Goal: Ask a question: Seek information or help from site administrators or community

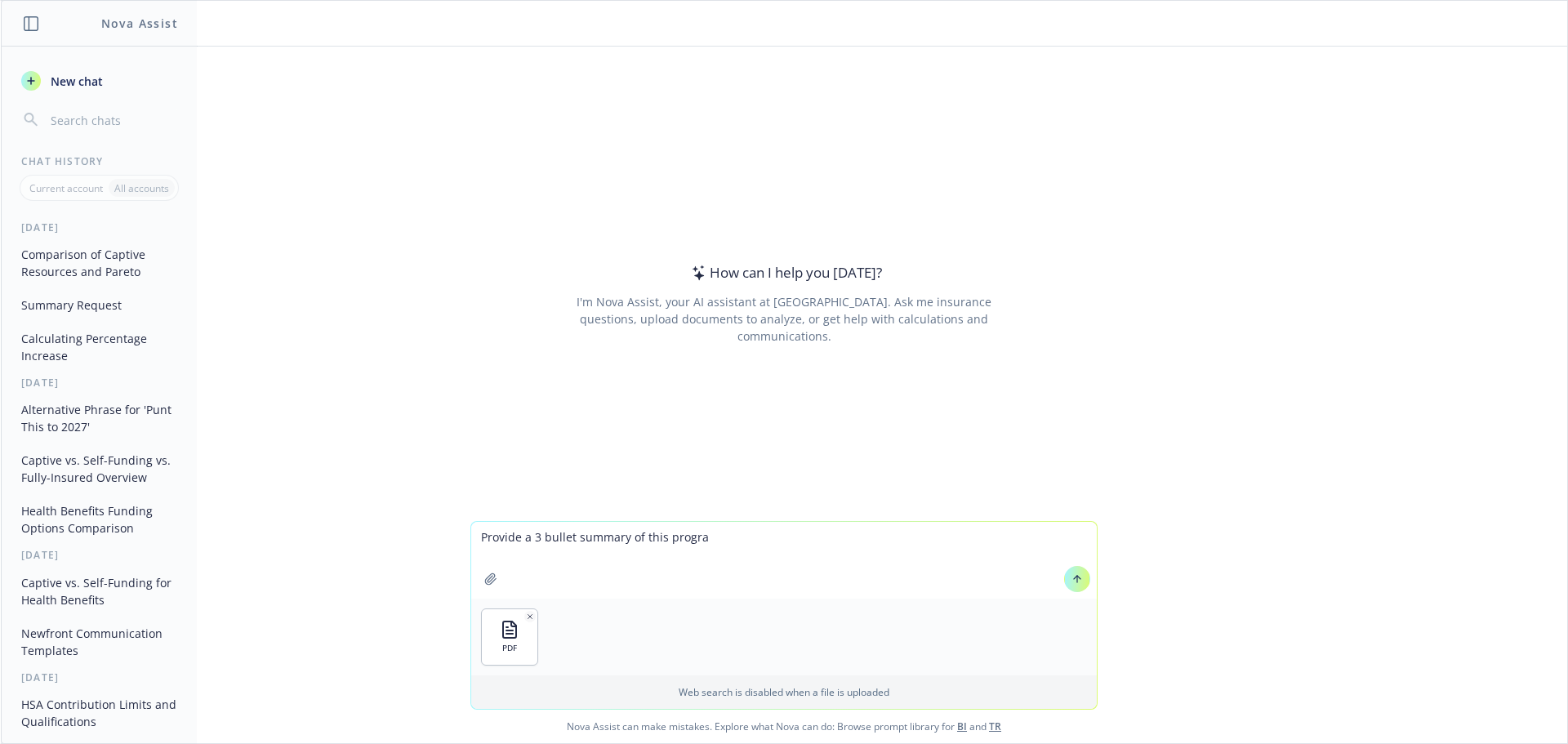
type textarea "Provide a 3 bullet summary of this program"
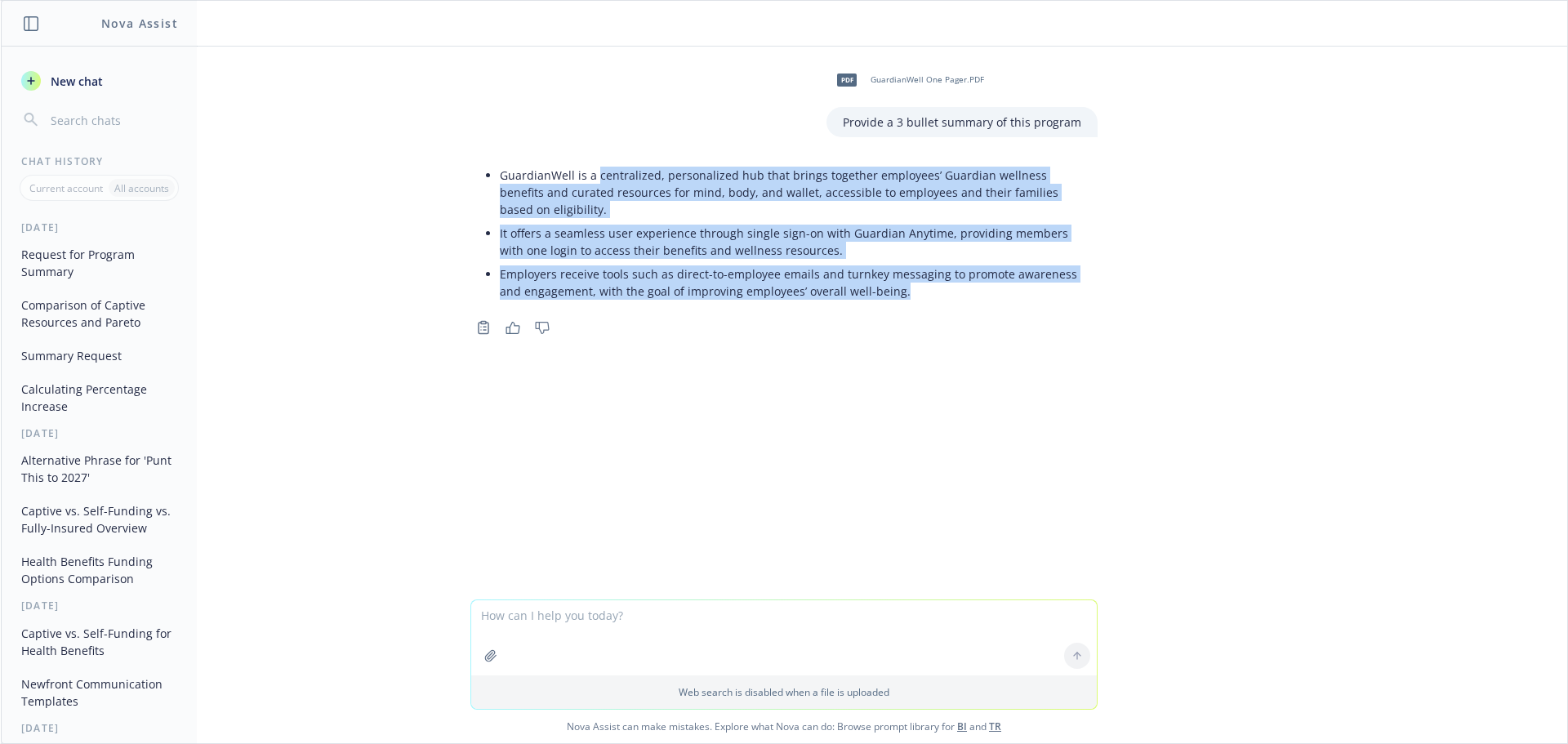
drag, startPoint x: 591, startPoint y: 175, endPoint x: 903, endPoint y: 294, distance: 333.9
click at [903, 294] on ul "GuardianWell is a centralized, personalized hub that brings together employees’…" at bounding box center [790, 233] width 582 height 140
copy ul "centralized, personalized hub that brings together employees’ Guardian wellness…"
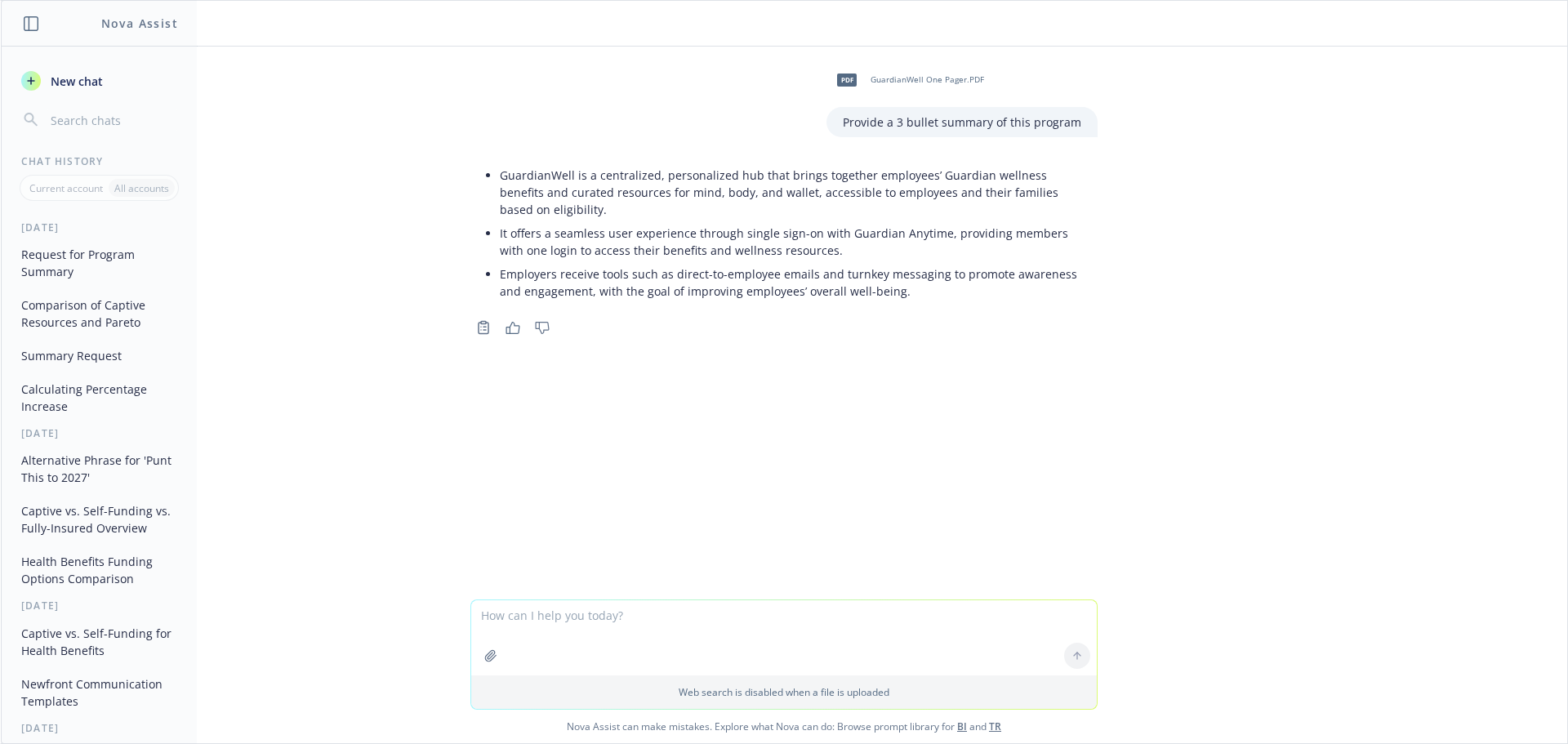
click at [798, 353] on div "PDF GuardianWell One Pager.PDF Provide a 3 bullet summary of this program Guard…" at bounding box center [784, 323] width 1566 height 553
click at [554, 625] on textarea at bounding box center [784, 637] width 626 height 75
type textarea "shorten the bullet points"
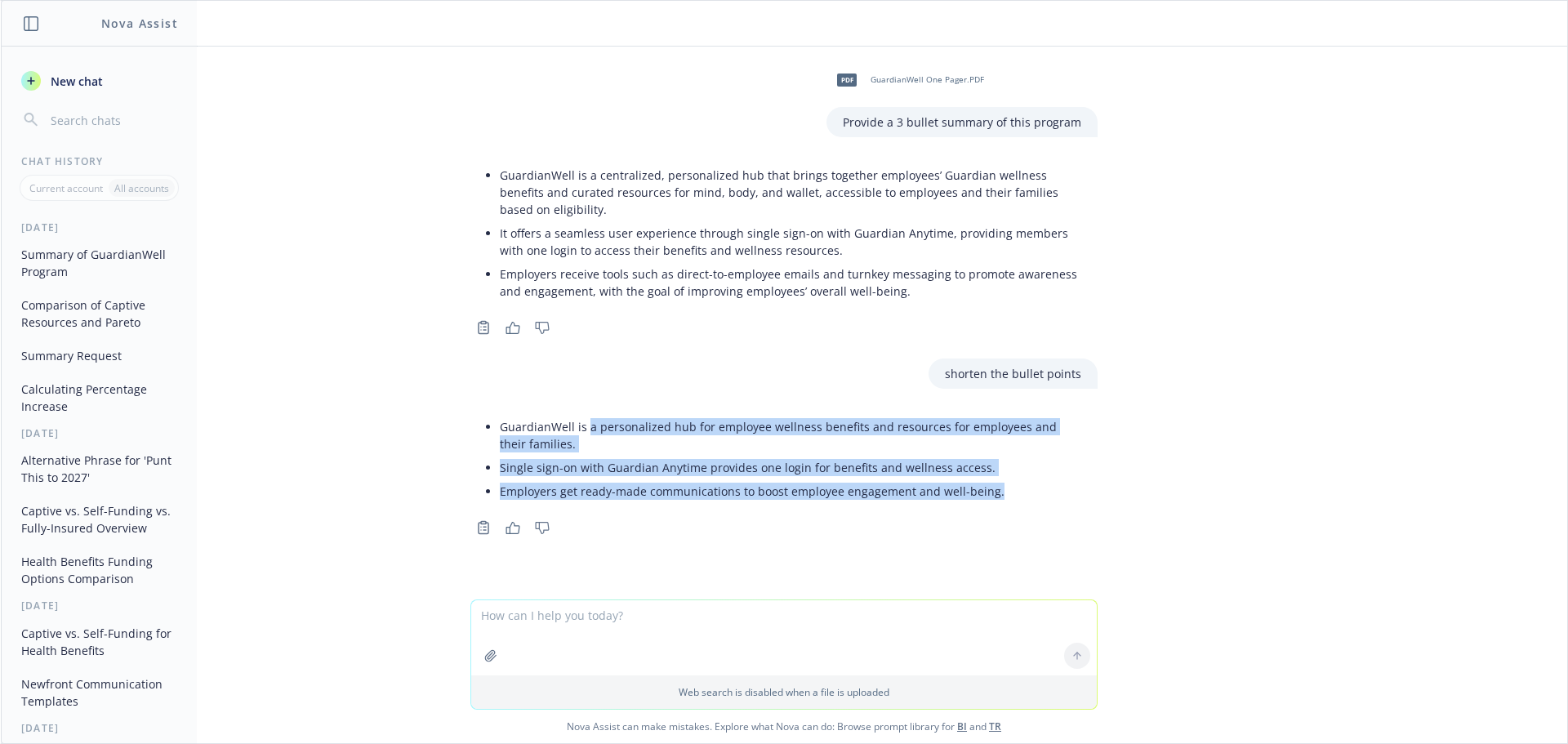
drag, startPoint x: 583, startPoint y: 429, endPoint x: 1043, endPoint y: 499, distance: 465.3
click at [1043, 499] on ul "GuardianWell is a personalized hub for employee wellness benefits and resources…" at bounding box center [790, 458] width 582 height 88
copy ul "a personalized hub for employee wellness benefits and resources for employees a…"
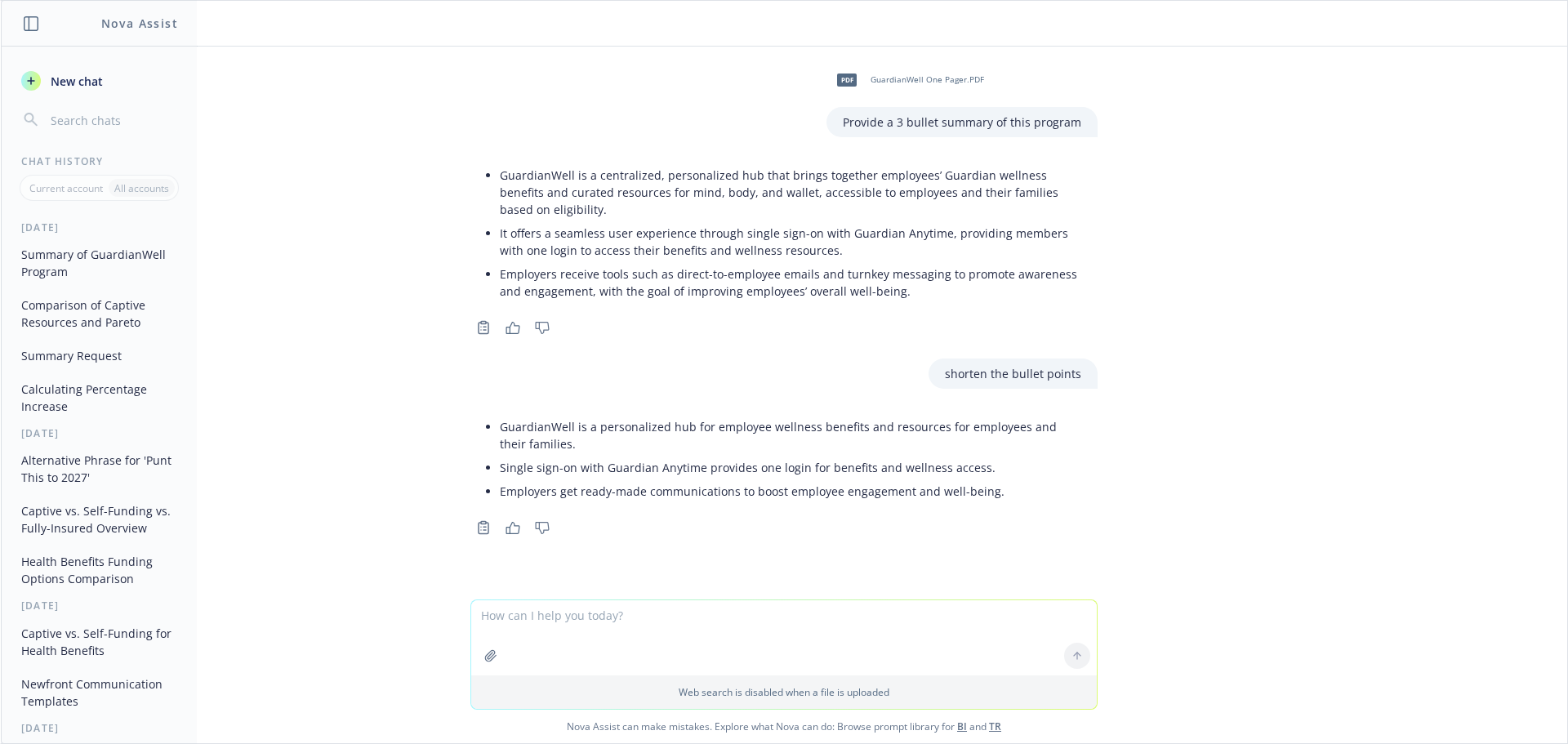
click at [1425, 444] on div "PDF GuardianWell One Pager.PDF Provide a 3 bullet summary of this program Guard…" at bounding box center [784, 323] width 1566 height 553
click at [614, 552] on textarea at bounding box center [784, 561] width 626 height 75
type textarea "provide a 3 bullet summary of this program"
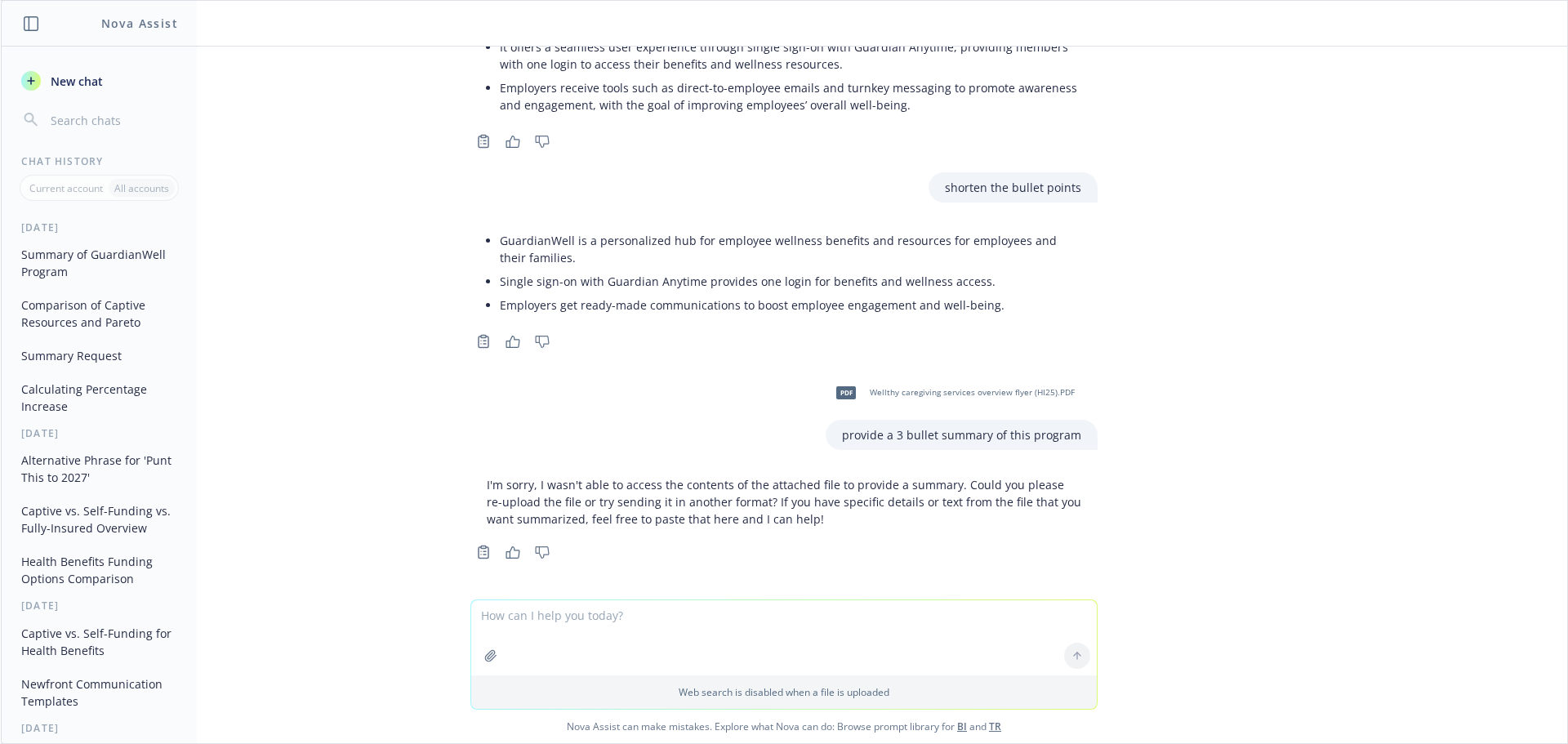
scroll to position [189, 0]
click at [615, 556] on textarea at bounding box center [784, 561] width 626 height 75
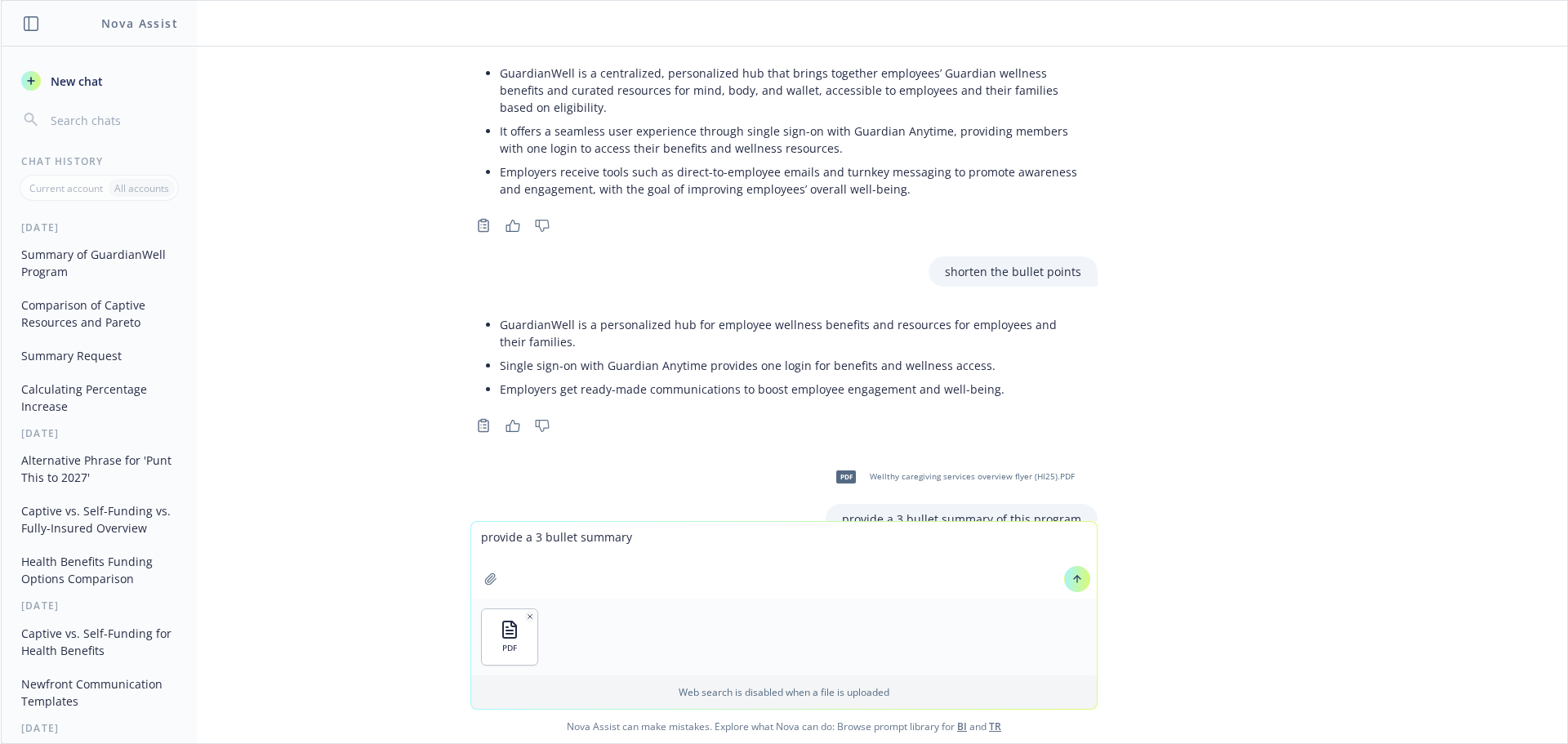
scroll to position [268, 0]
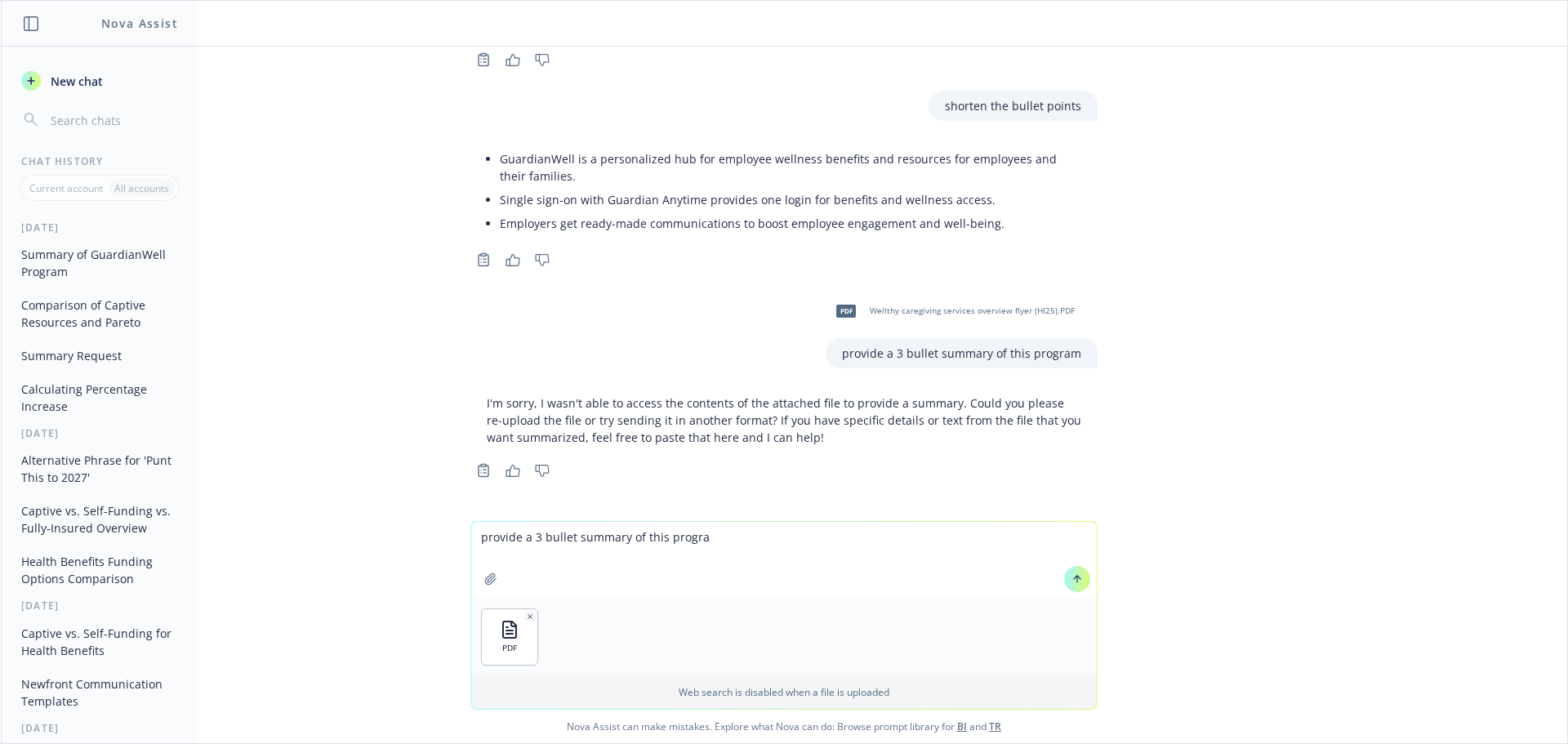
type textarea "provide a 3 bullet summary of this program"
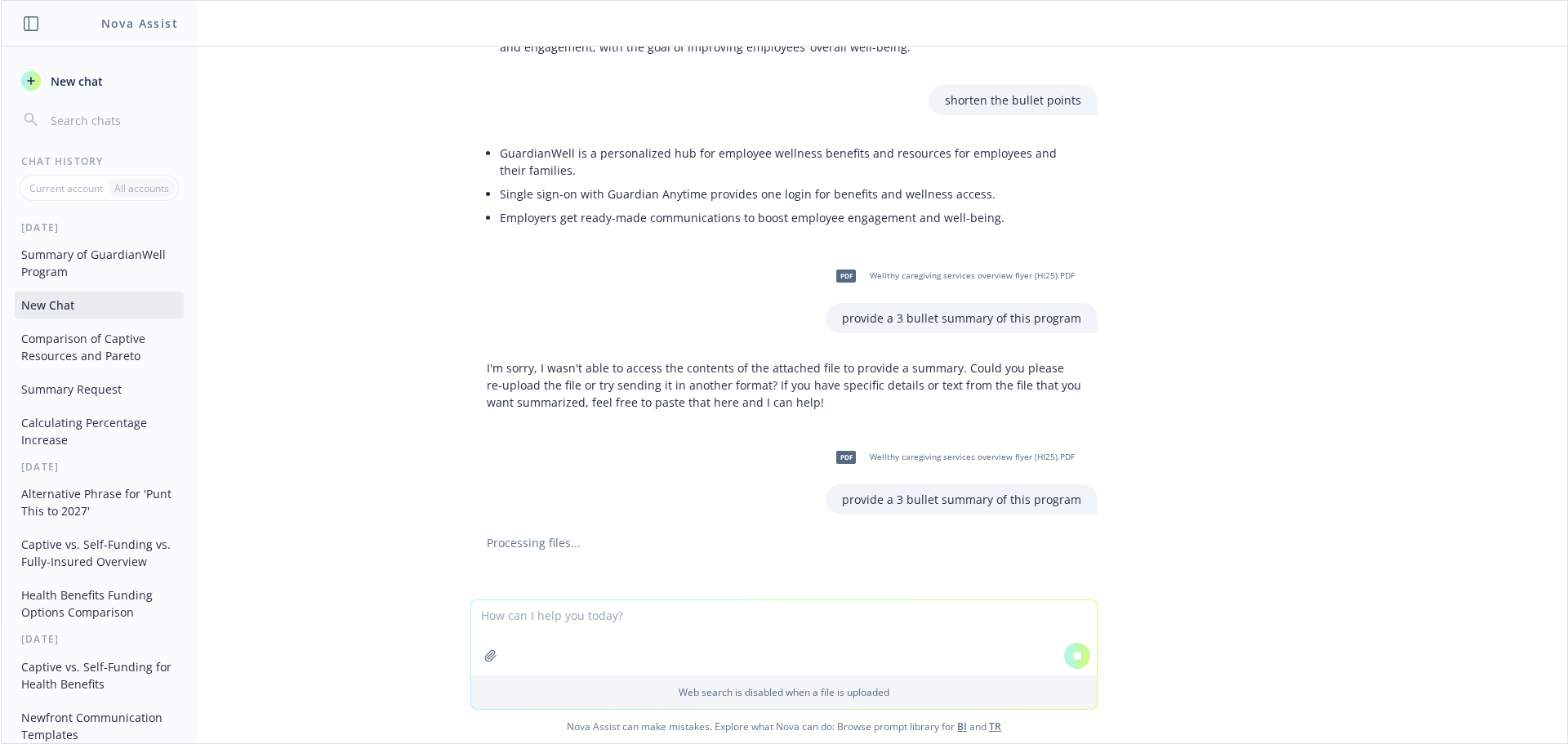
scroll to position [261, 0]
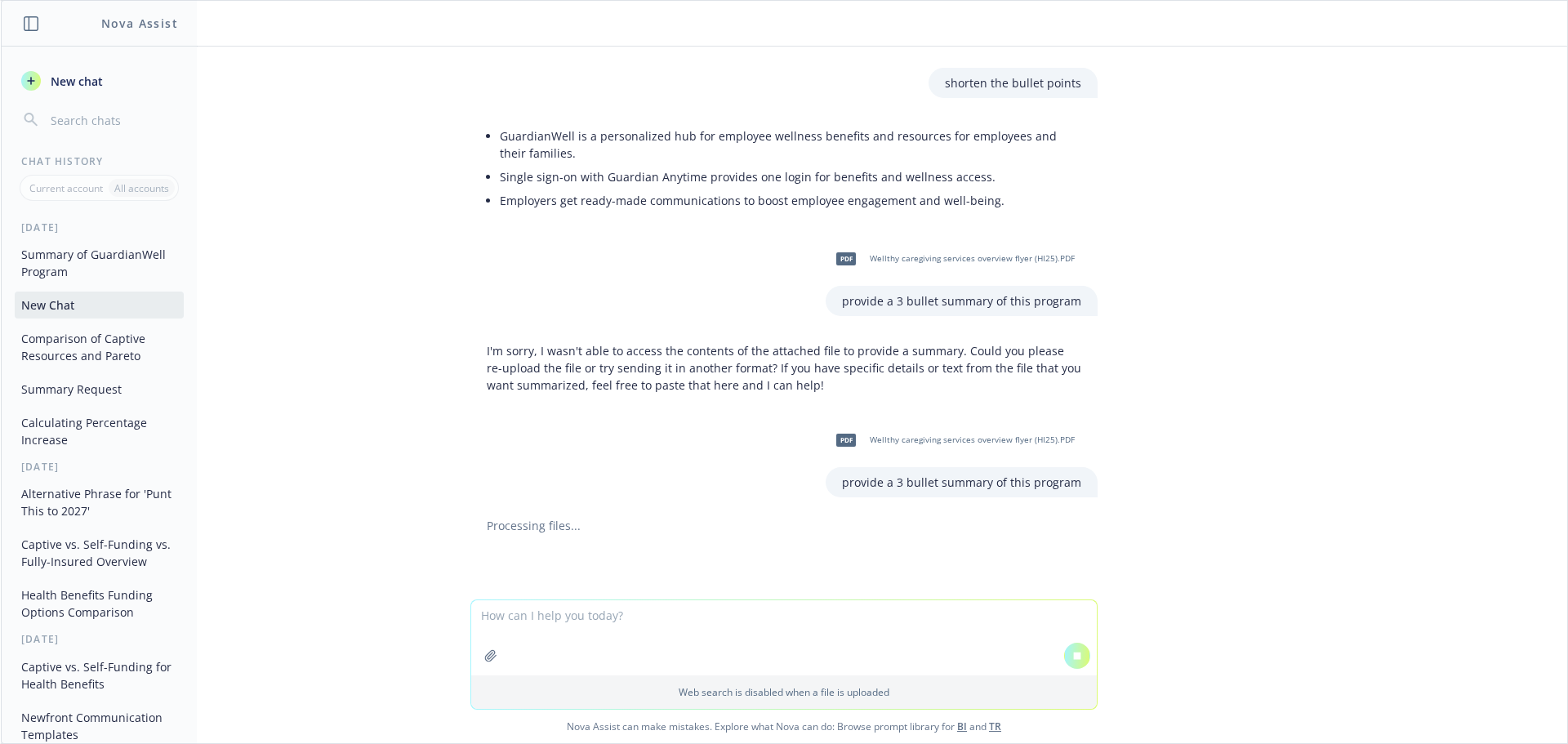
click at [1299, 430] on div "PDF GuardianWell One Pager.PDF Provide a 3 bullet summary of this program Guard…" at bounding box center [784, 323] width 1566 height 553
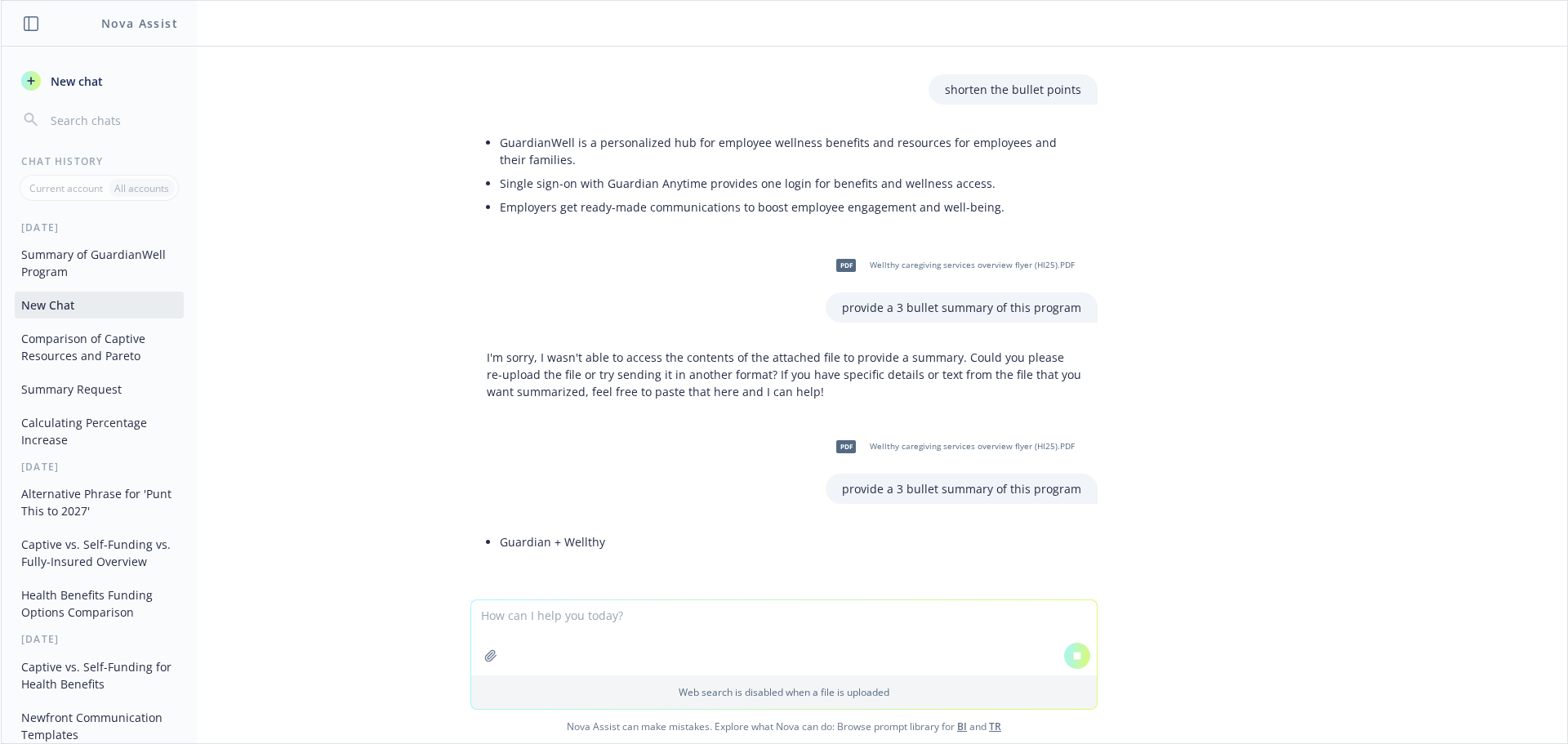
click at [1232, 509] on div "PDF GuardianWell One Pager.PDF Provide a 3 bullet summary of this program Guard…" at bounding box center [784, 323] width 1566 height 553
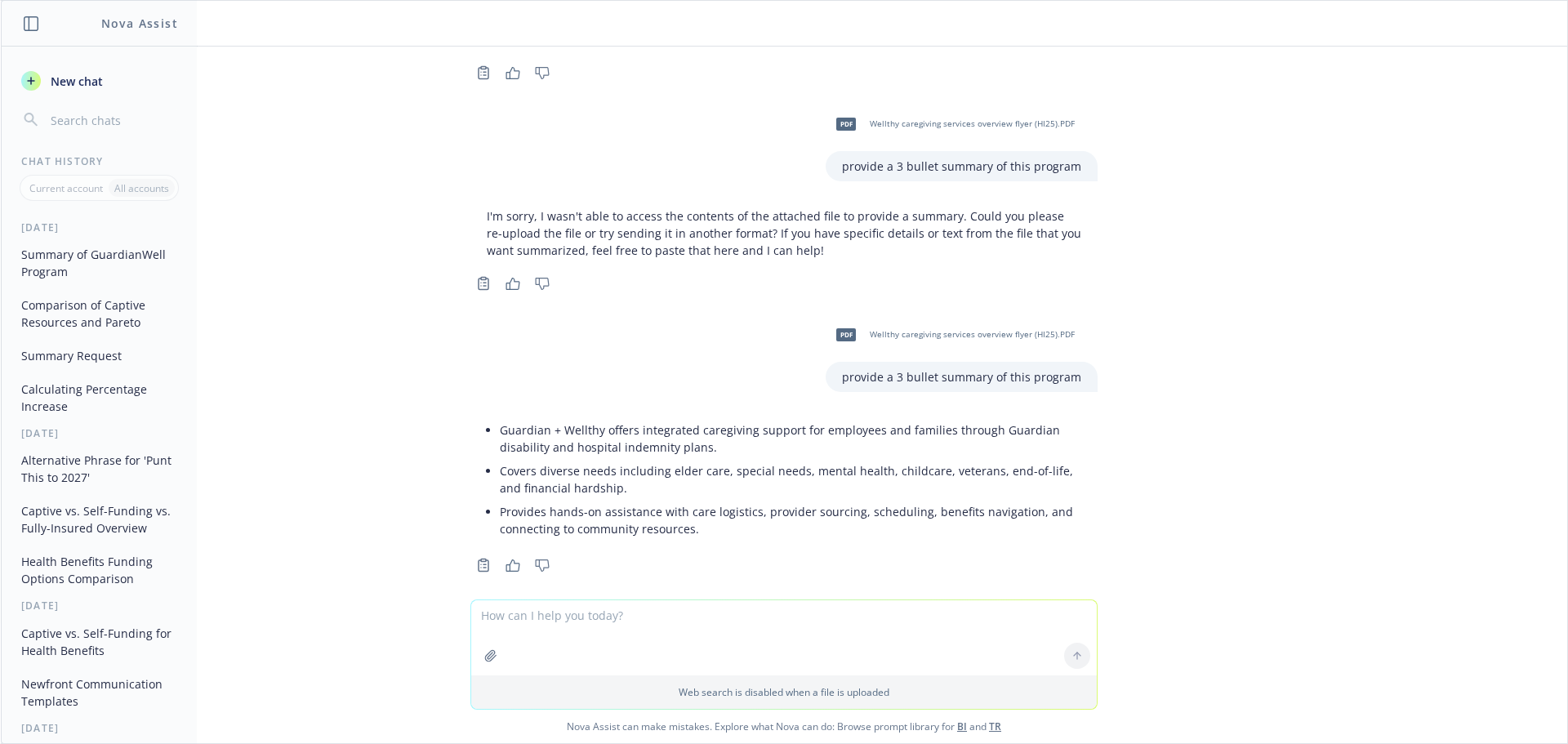
scroll to position [471, 0]
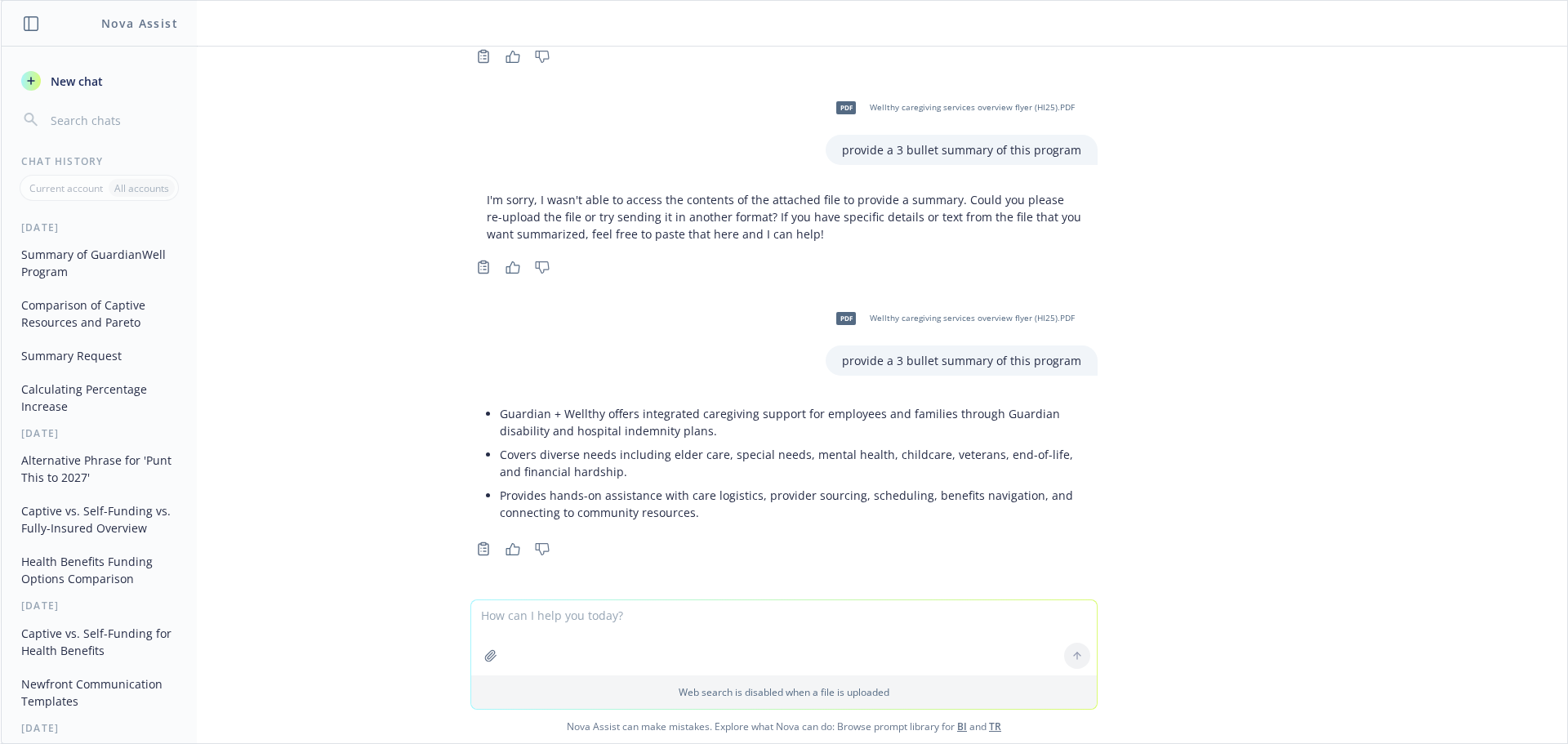
click at [670, 626] on textarea at bounding box center [784, 637] width 626 height 75
type textarea "shorten the bullet points"
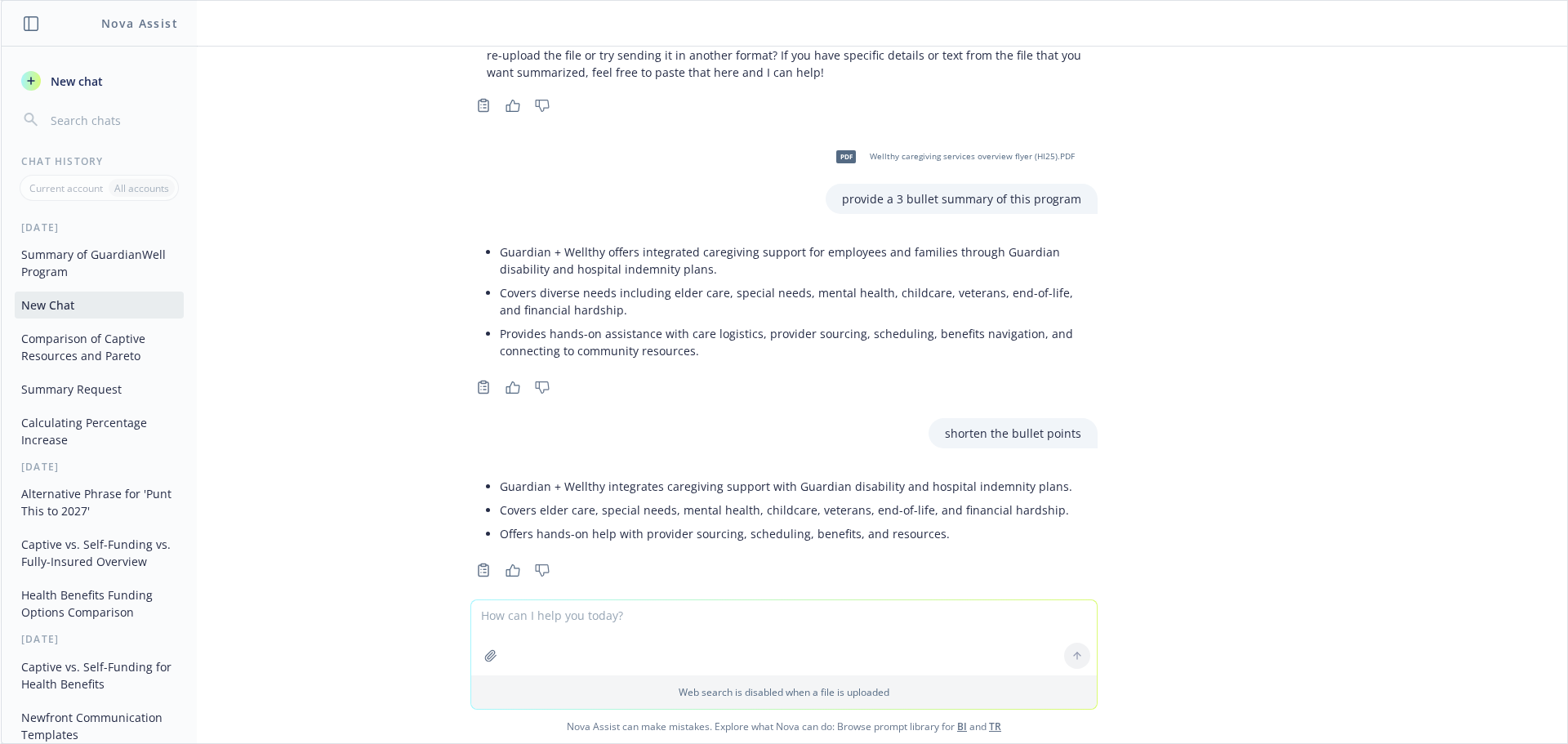
scroll to position [654, 0]
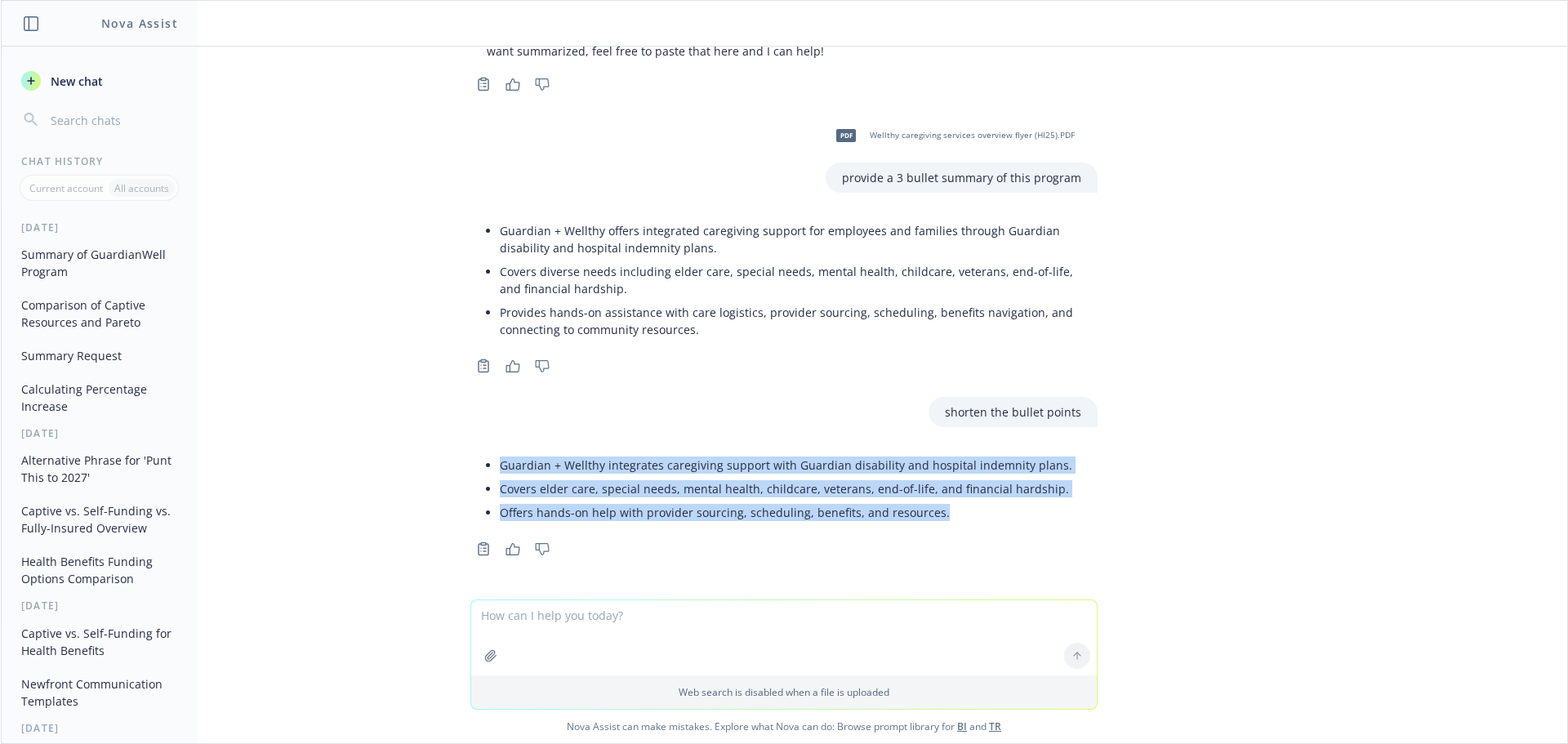
drag, startPoint x: 489, startPoint y: 468, endPoint x: 999, endPoint y: 532, distance: 514.0
click at [999, 532] on div "Guardian + Wellthy integrates caregiving support with Guardian disability and h…" at bounding box center [784, 503] width 627 height 113
copy ul "Guardian + Wellthy integrates caregiving support with Guardian disability and h…"
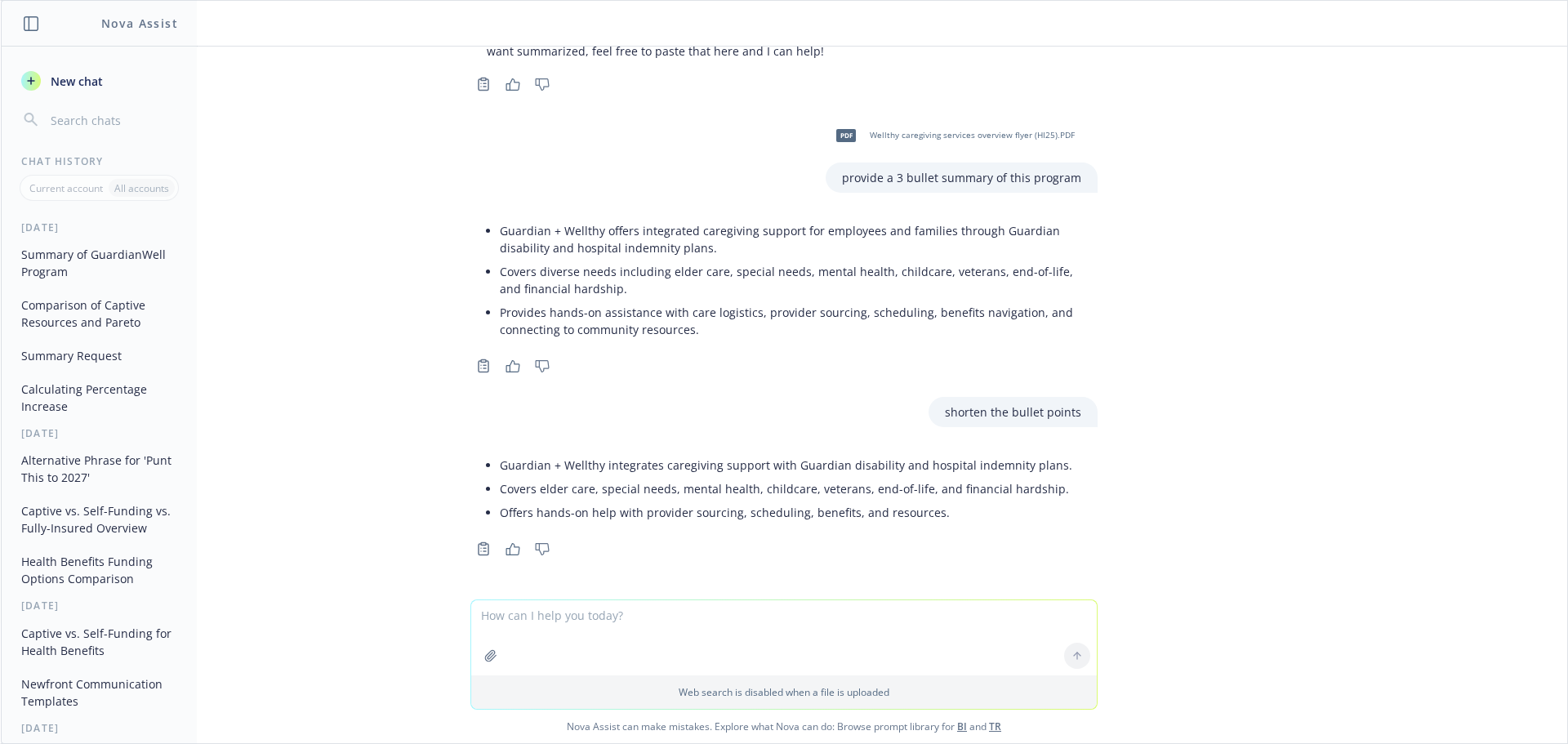
click at [751, 631] on textarea at bounding box center [784, 637] width 626 height 75
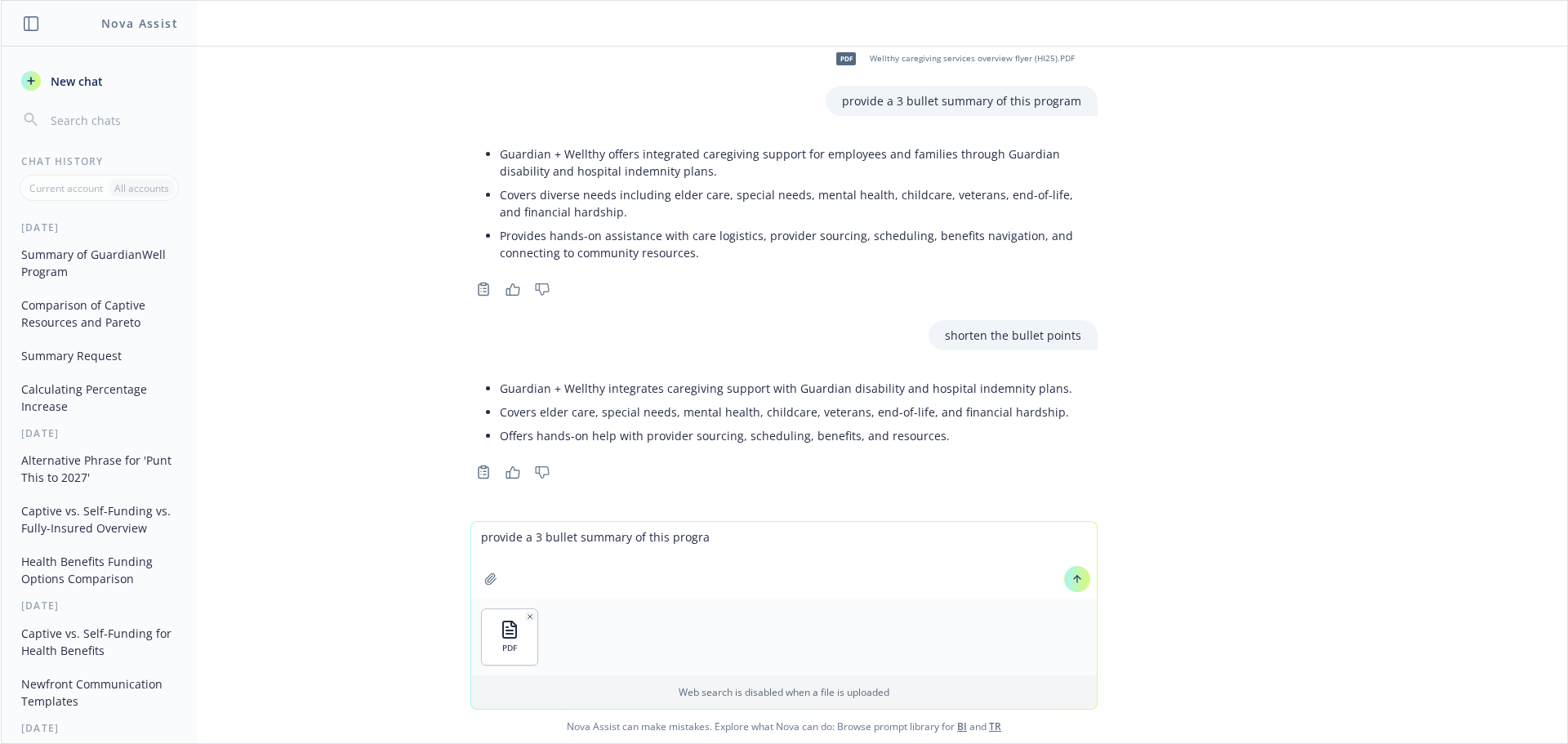
type textarea "provide a 3 bullet summary of this program"
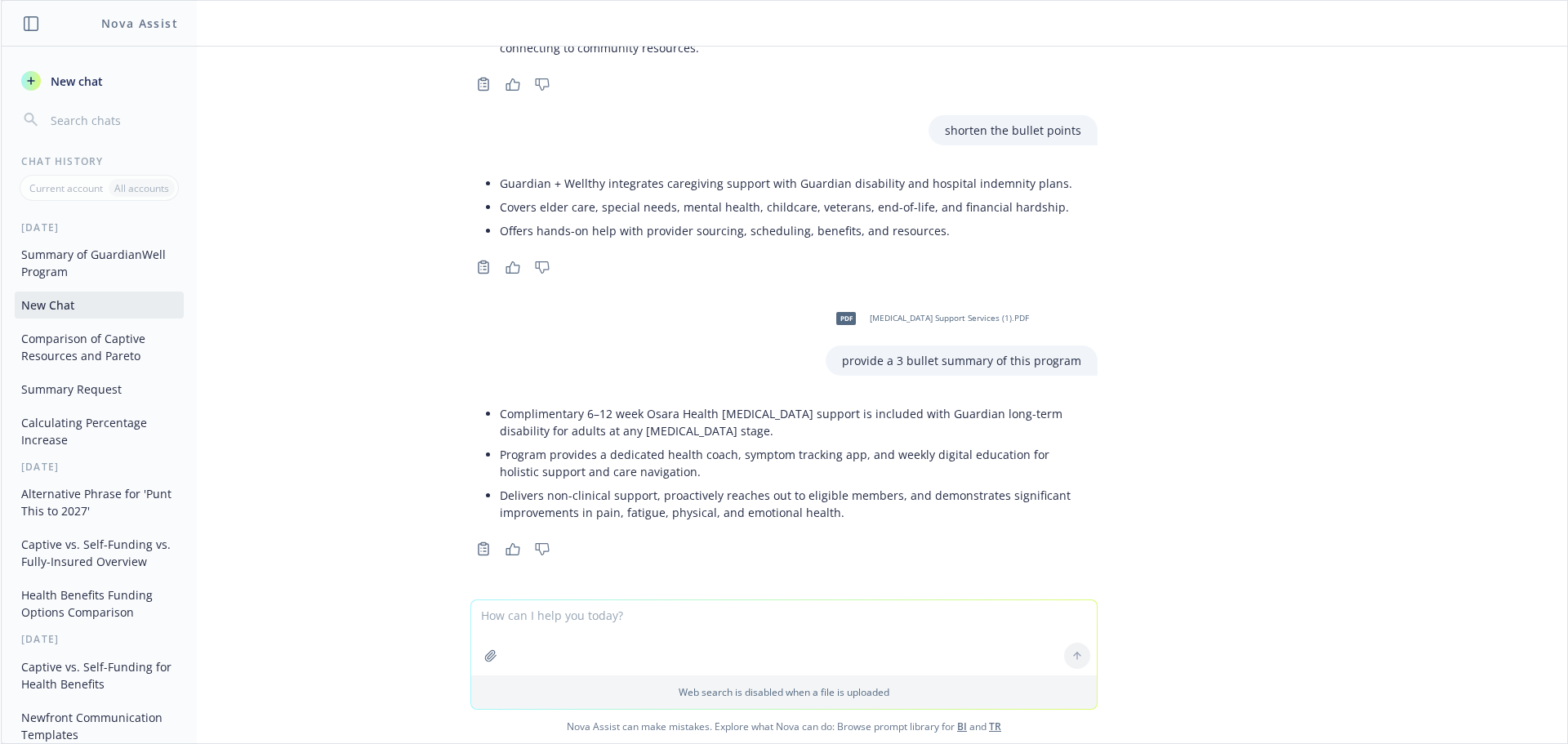
scroll to position [929, 0]
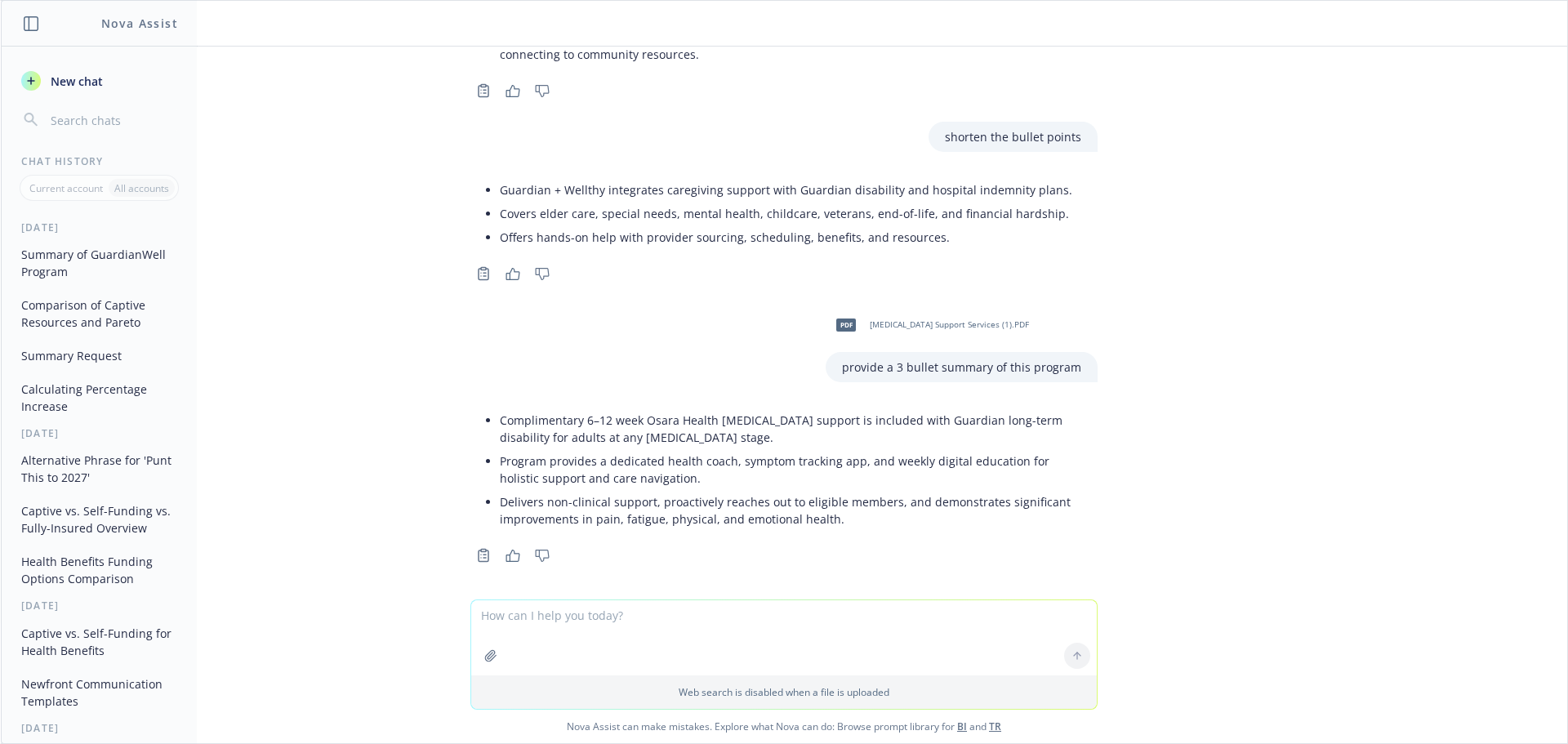
click at [606, 624] on textarea at bounding box center [784, 637] width 626 height 75
type textarea "shorten the bullet points"
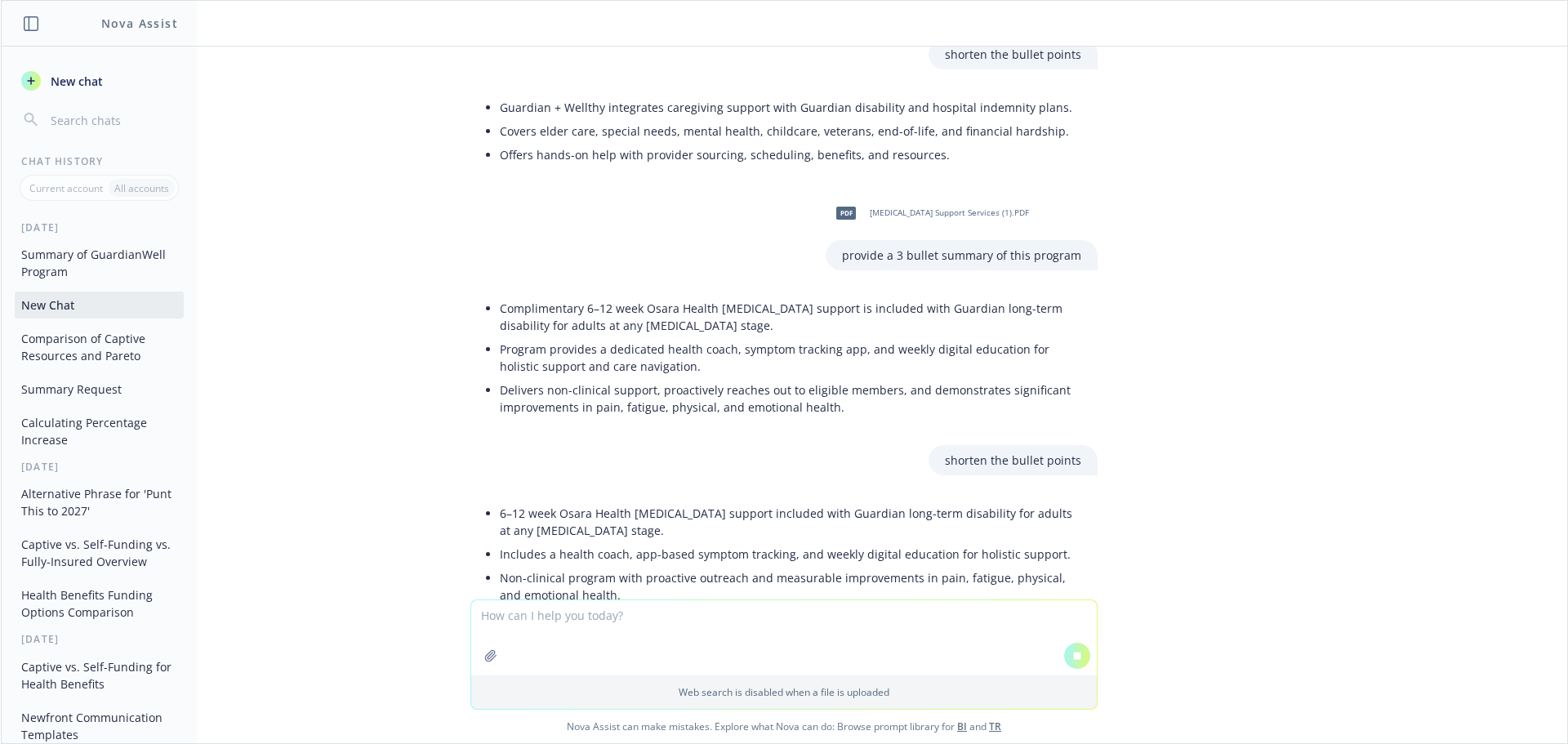
scroll to position [1153, 0]
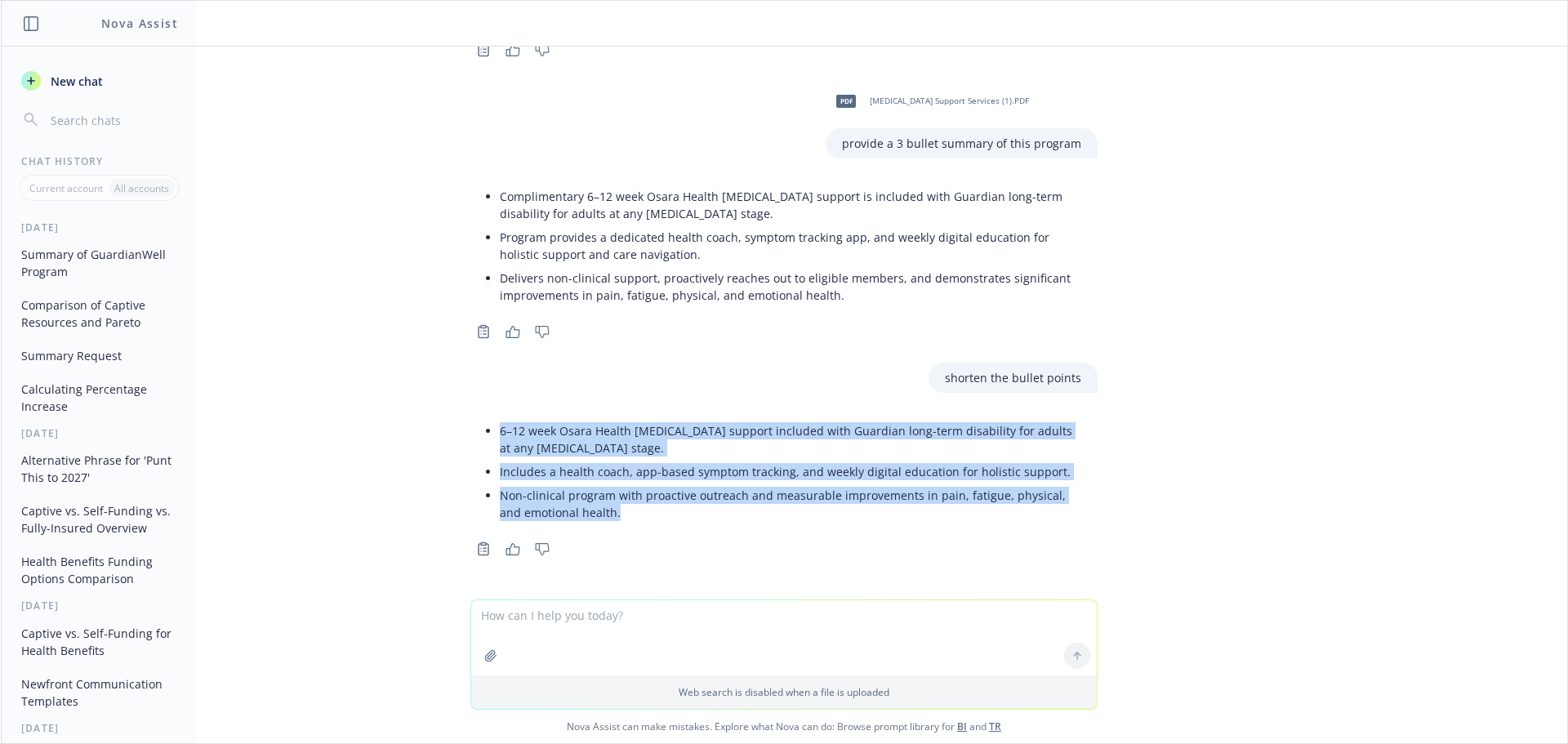
drag, startPoint x: 588, startPoint y: 512, endPoint x: 483, endPoint y: 435, distance: 130.2
click at [483, 435] on div "6–12 week Osara Health [MEDICAL_DATA] support included with Guardian long-term …" at bounding box center [784, 472] width 627 height 119
copy ul "6–12 week Osara Health [MEDICAL_DATA] support included with Guardian long-term …"
click at [620, 483] on li "Includes a health coach, app-based symptom tracking, and weekly digital educati…" at bounding box center [790, 472] width 582 height 24
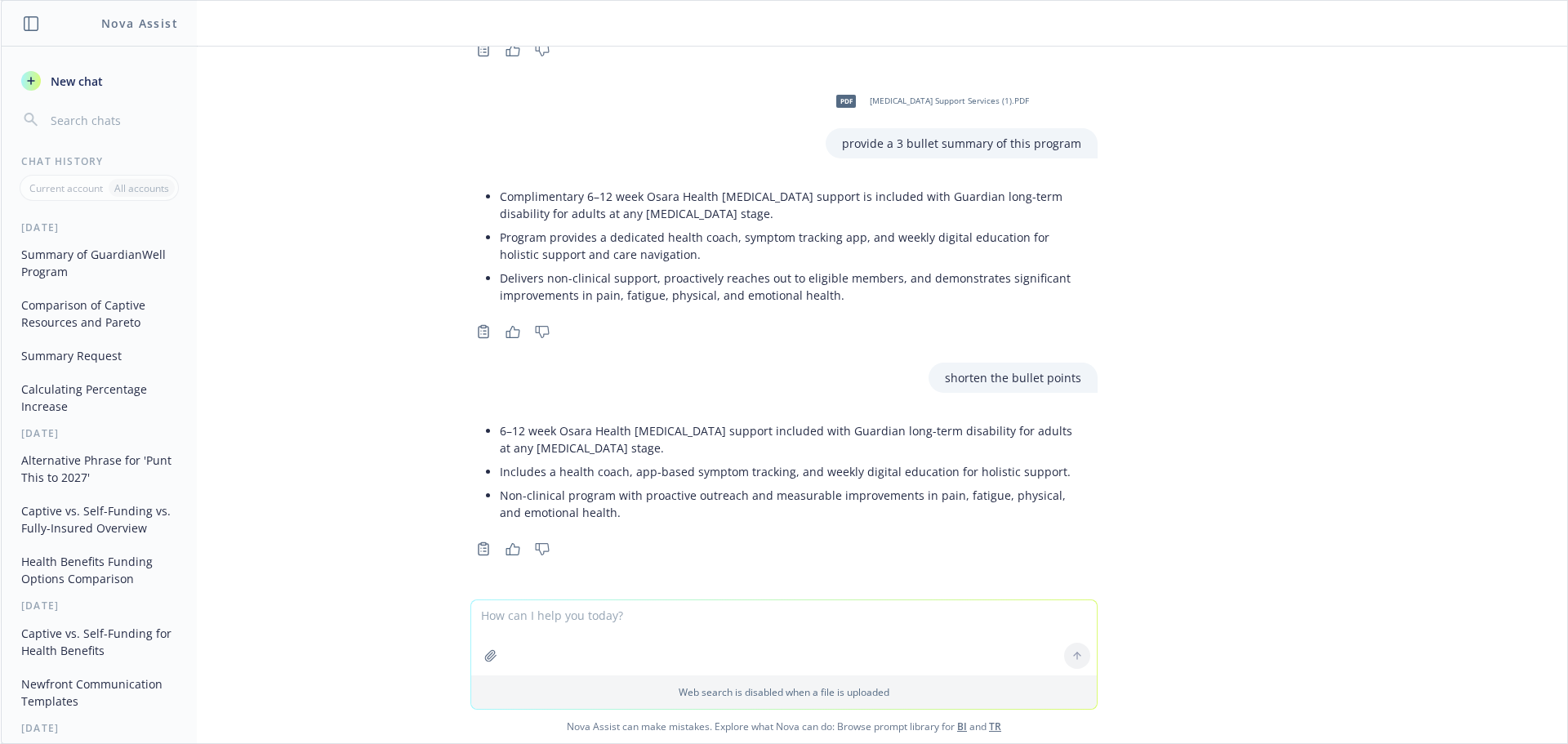
click at [404, 483] on div "PDF GuardianWell One Pager.PDF Provide a 3 bullet summary of this program Guard…" at bounding box center [784, 323] width 1566 height 553
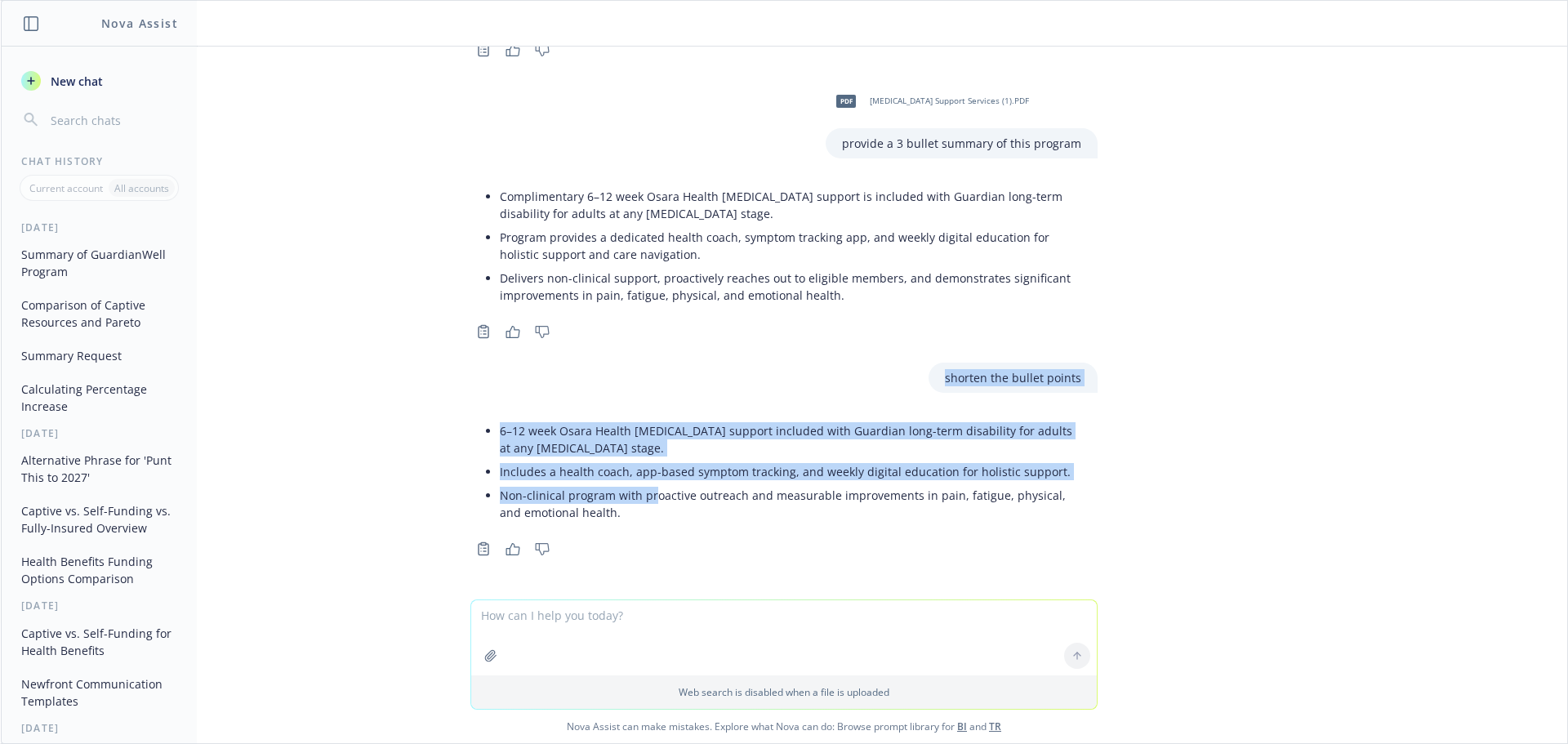
drag, startPoint x: 623, startPoint y: 504, endPoint x: 426, endPoint y: 402, distance: 221.8
click at [426, 402] on div "PDF GuardianWell One Pager.PDF Provide a 3 bullet summary of this program Guard…" at bounding box center [784, 323] width 1566 height 553
click at [546, 472] on li "Includes a health coach, app-based symptom tracking, and weekly digital educati…" at bounding box center [790, 472] width 582 height 24
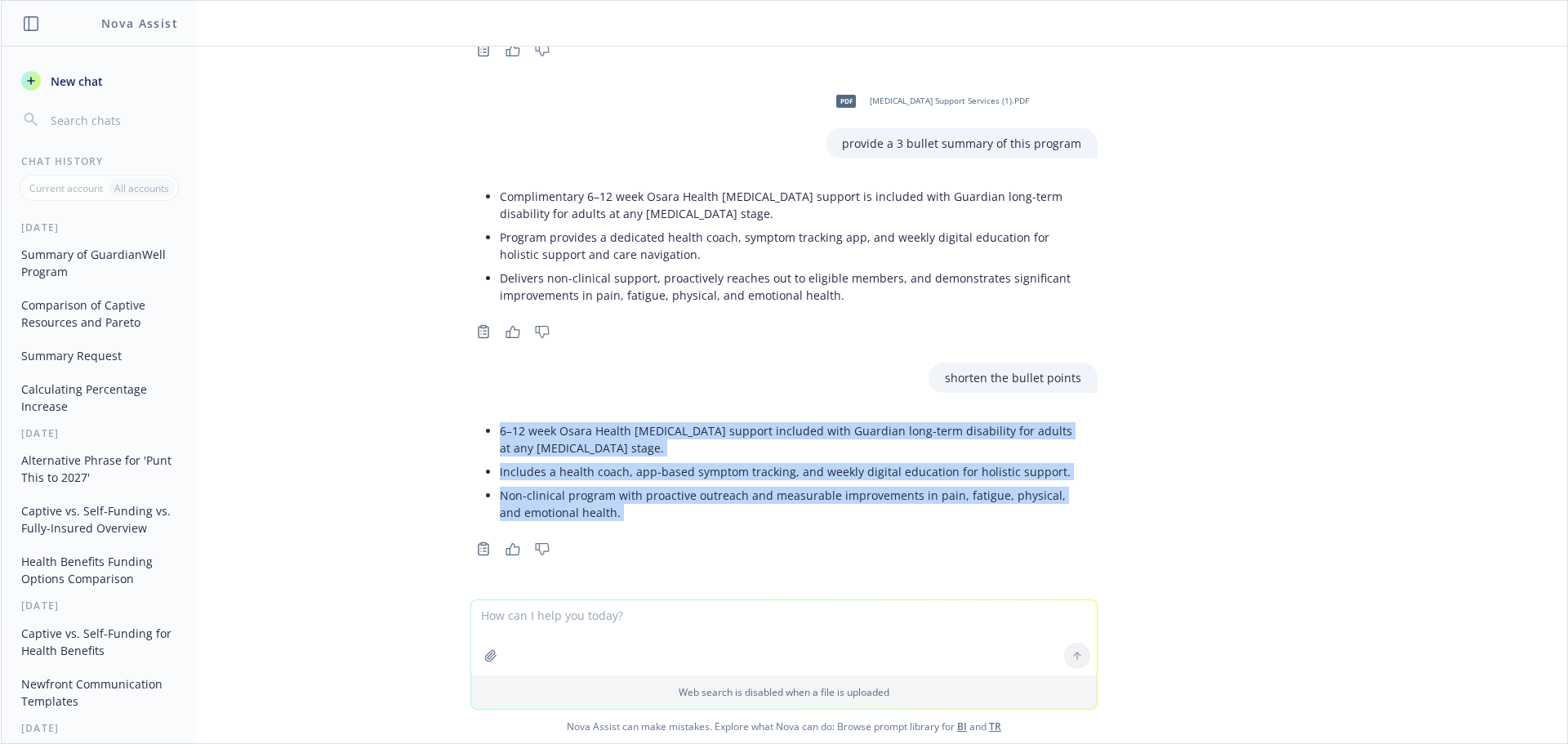
drag, startPoint x: 485, startPoint y: 430, endPoint x: 654, endPoint y: 545, distance: 204.4
click at [654, 545] on div "6–12 week Osara Health [MEDICAL_DATA] support included with Guardian long-term …" at bounding box center [784, 487] width 627 height 148
click at [654, 545] on div "Copy to clipboard Thumbs up Thumbs down" at bounding box center [784, 548] width 627 height 23
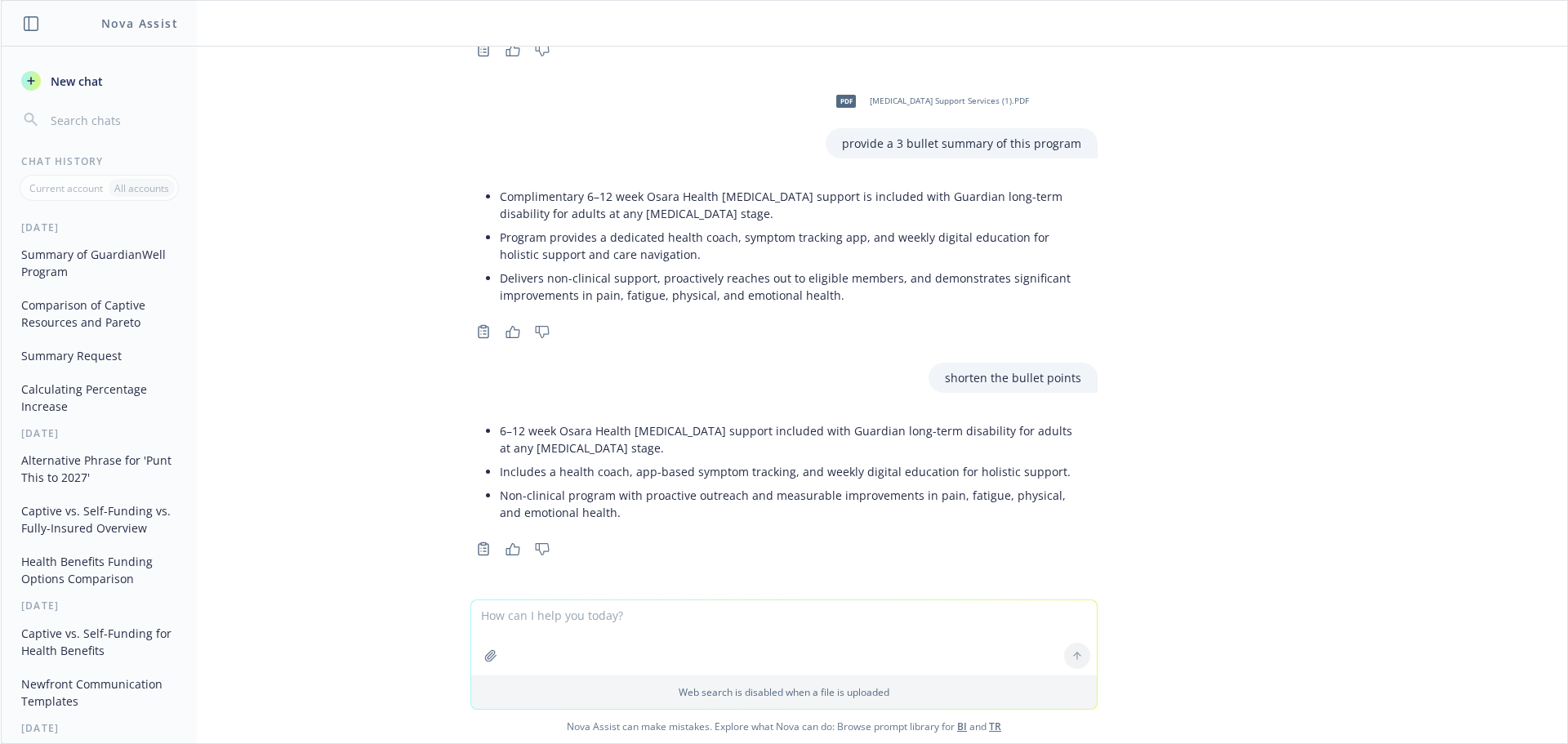
click at [68, 81] on span "New chat" at bounding box center [75, 81] width 55 height 17
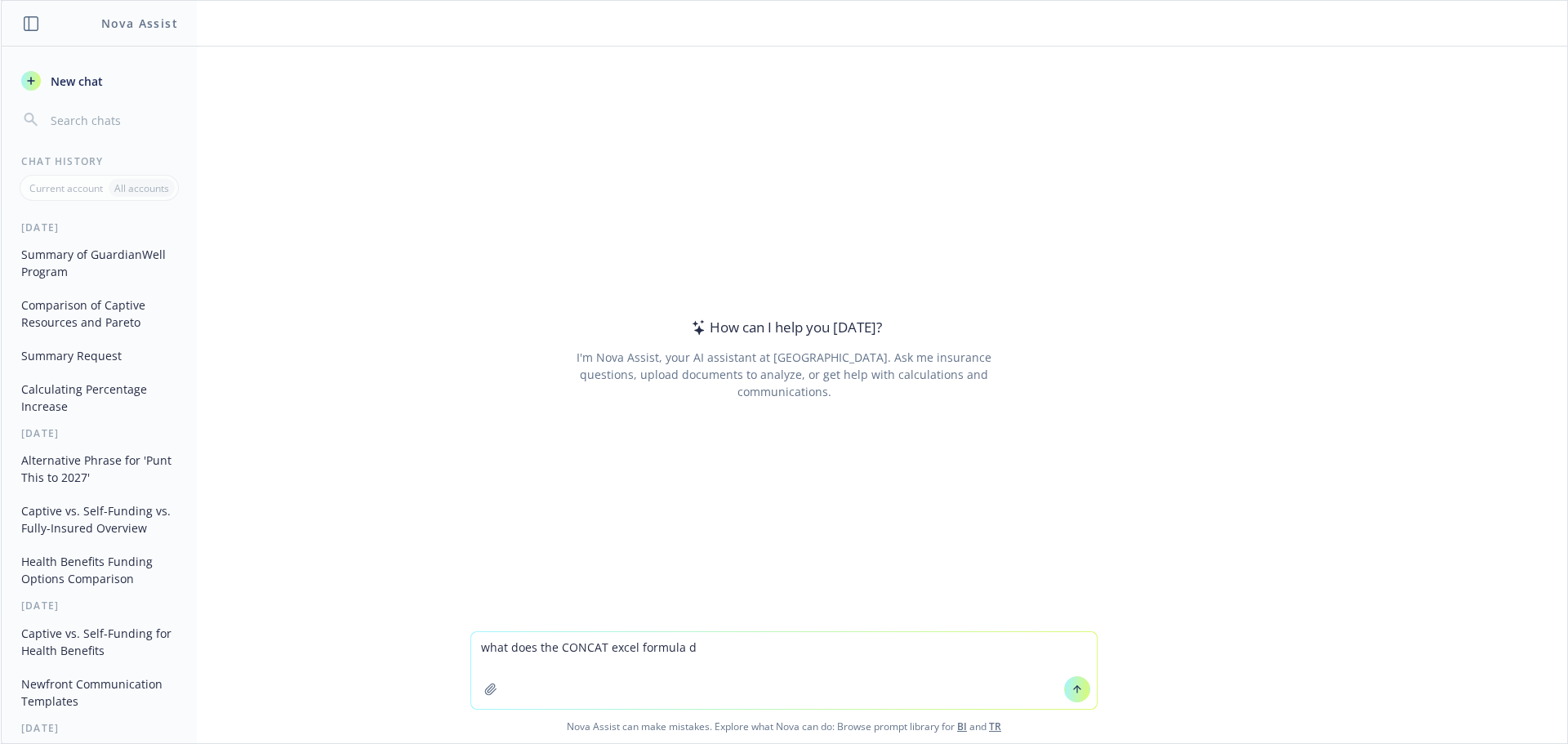
type textarea "what does the CONCAT excel formula do"
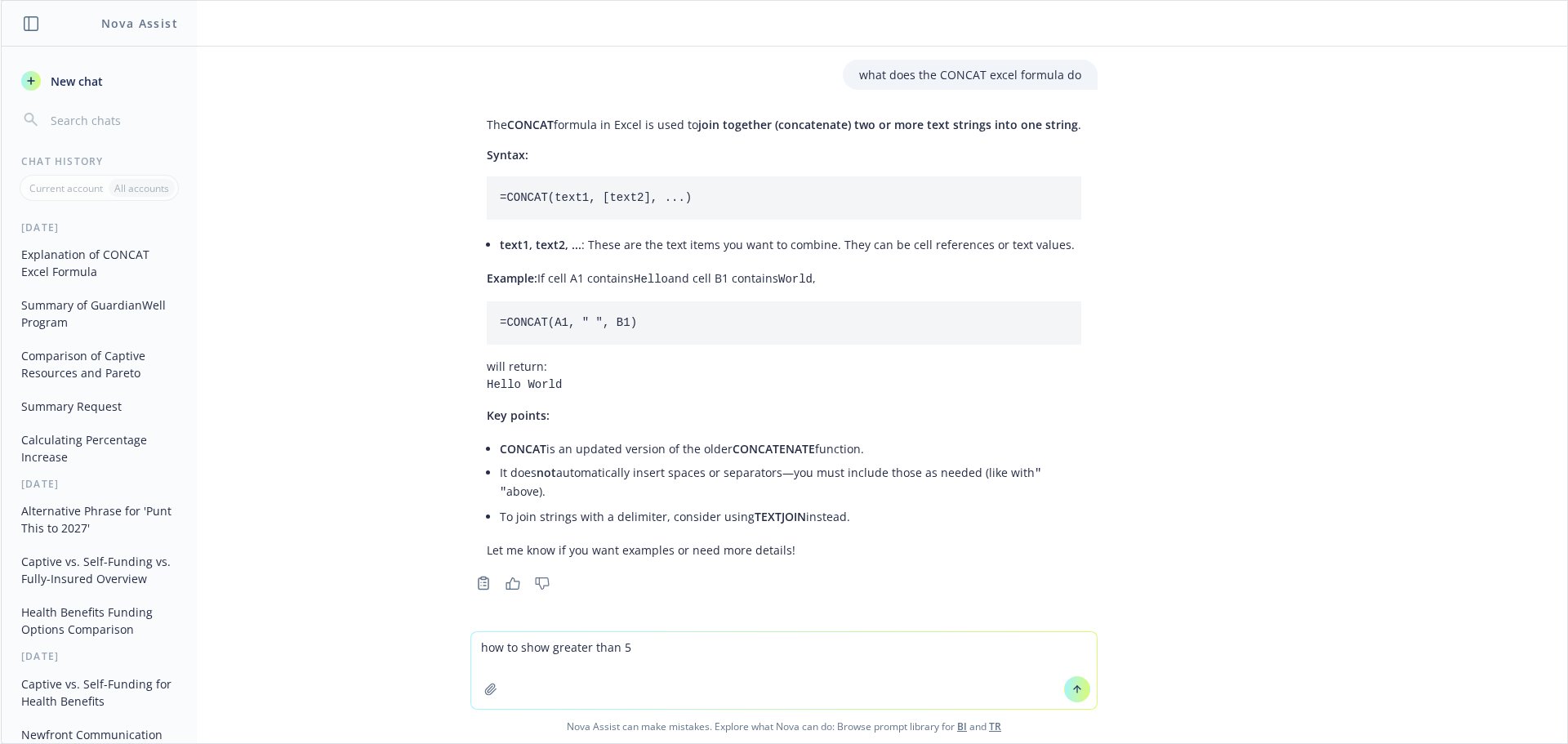
type textarea "how to show greater than 50"
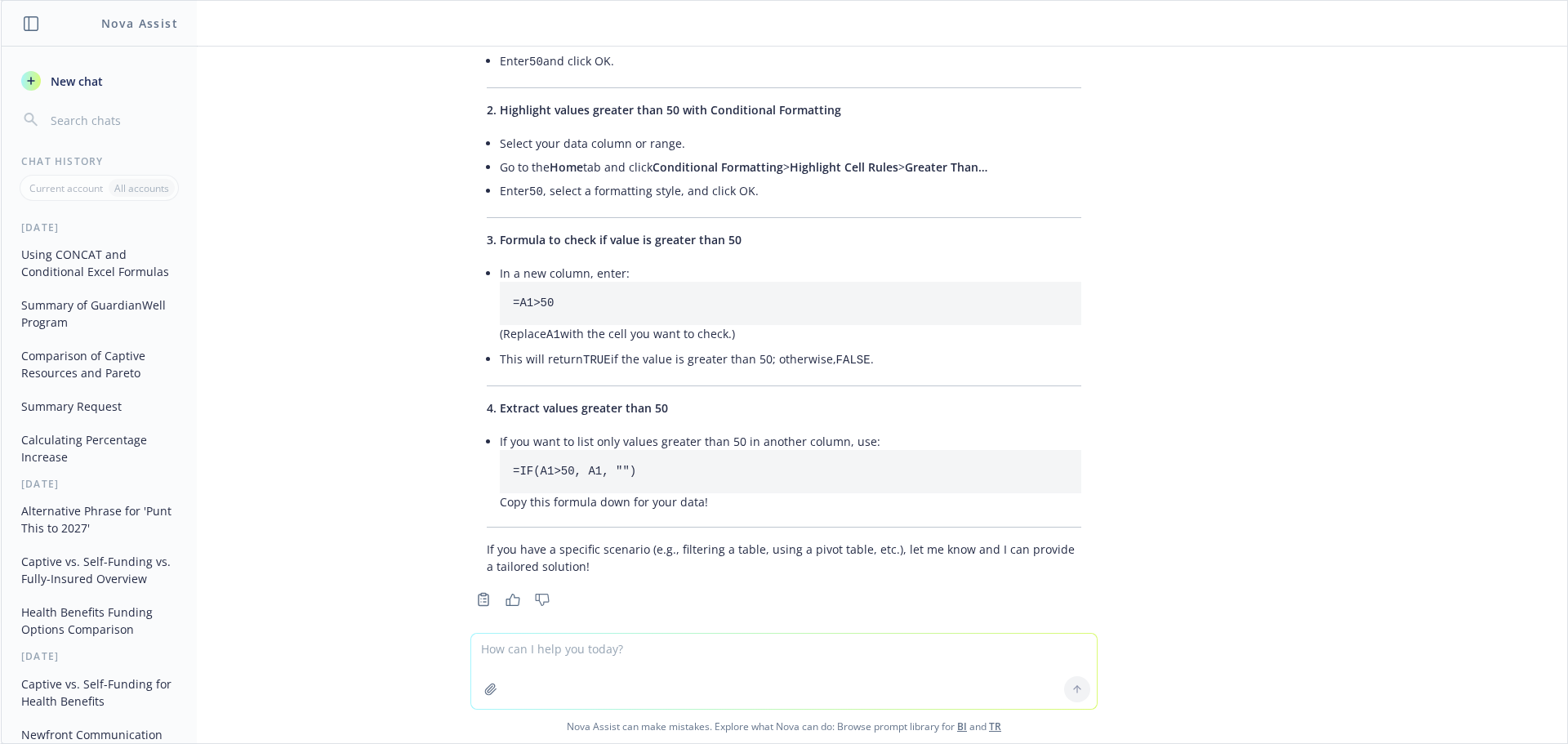
scroll to position [817, 0]
